Goal: Use online tool/utility: Utilize a website feature to perform a specific function

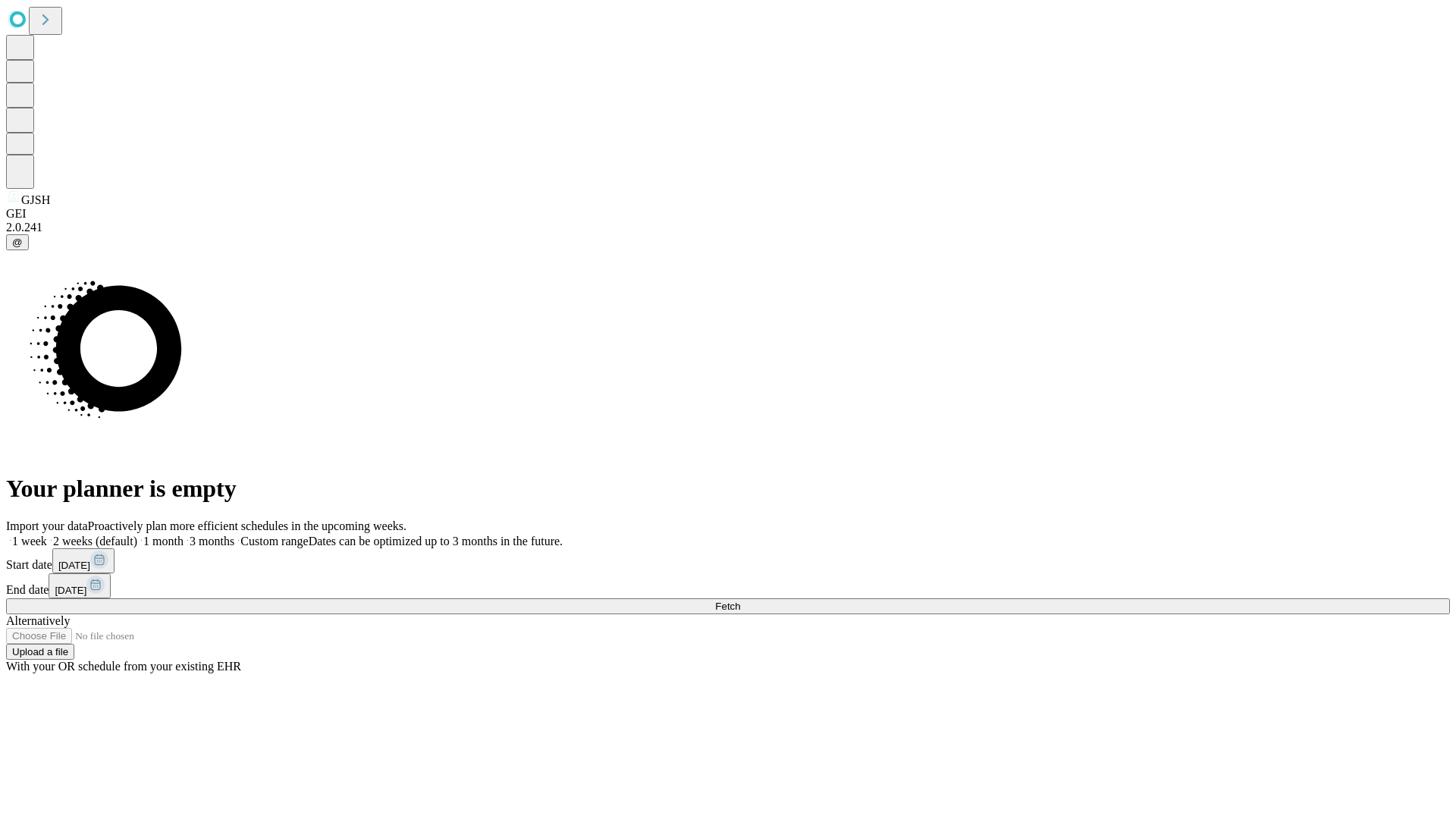
click at [741, 601] on span "Fetch" at bounding box center [728, 607] width 25 height 12
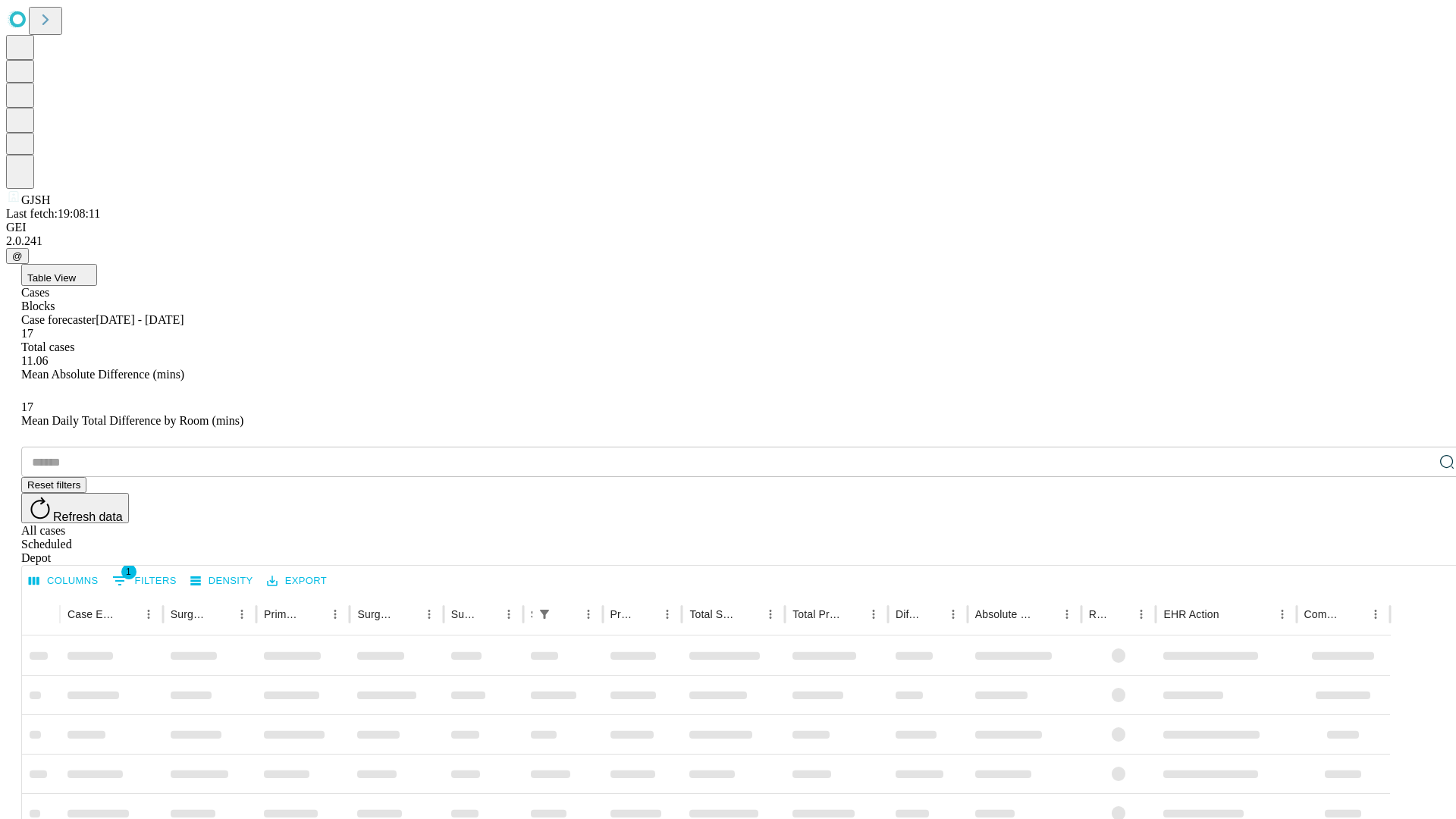
click at [76, 272] on span "Table View" at bounding box center [52, 278] width 48 height 12
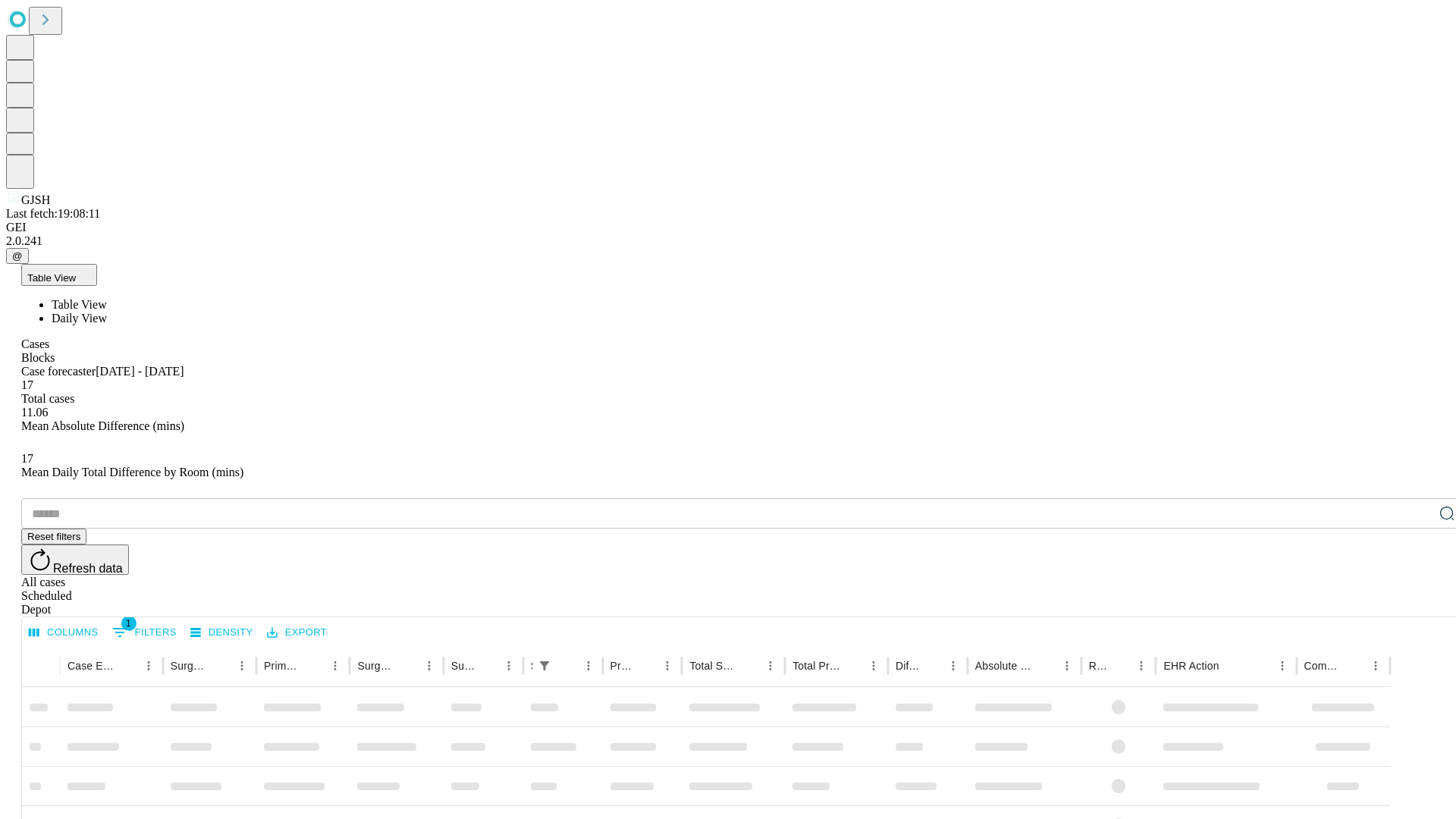
click at [107, 312] on span "Daily View" at bounding box center [79, 318] width 55 height 13
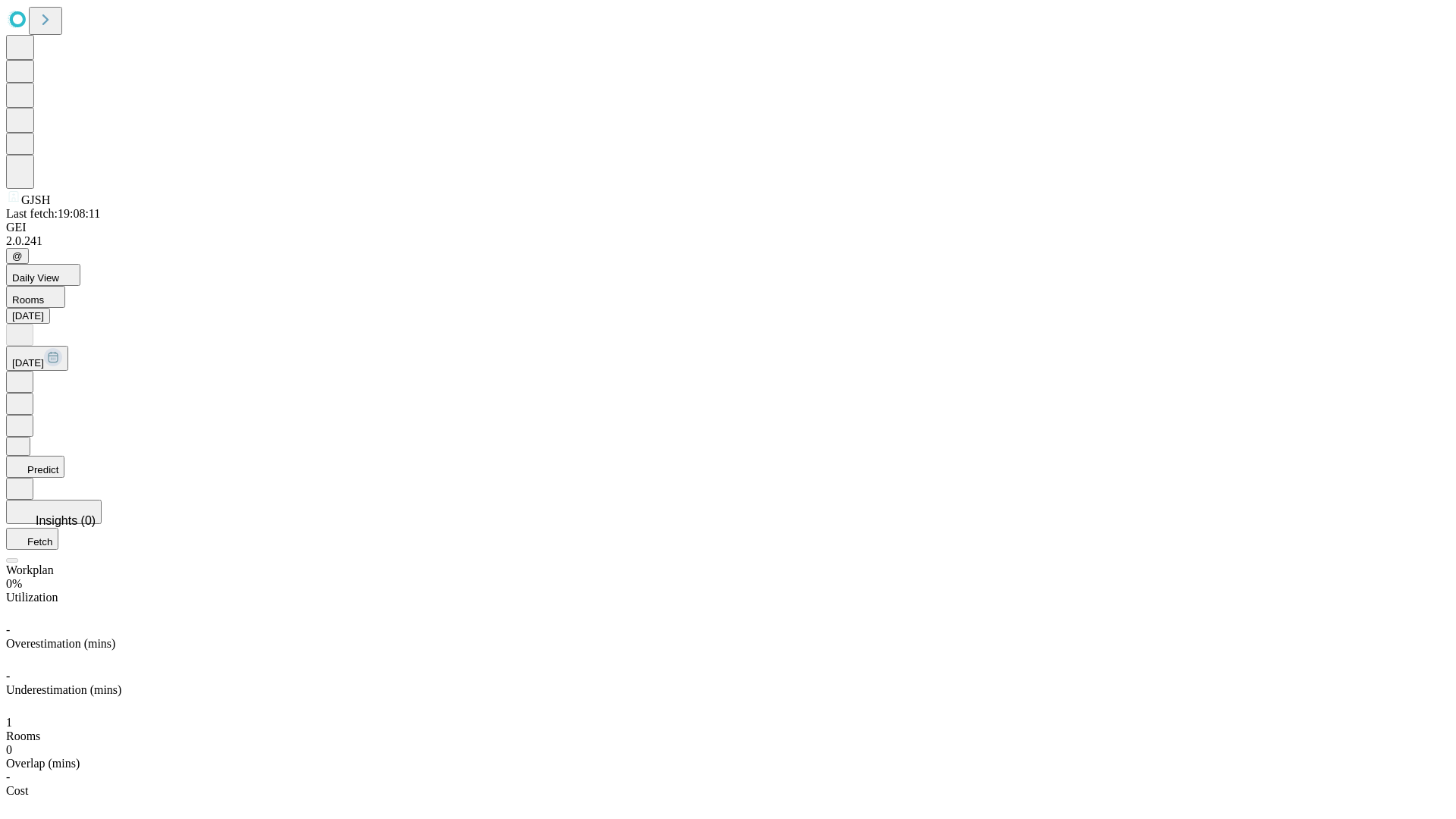
click at [64, 455] on button "Predict" at bounding box center [35, 466] width 59 height 22
